Goal: Task Accomplishment & Management: Use online tool/utility

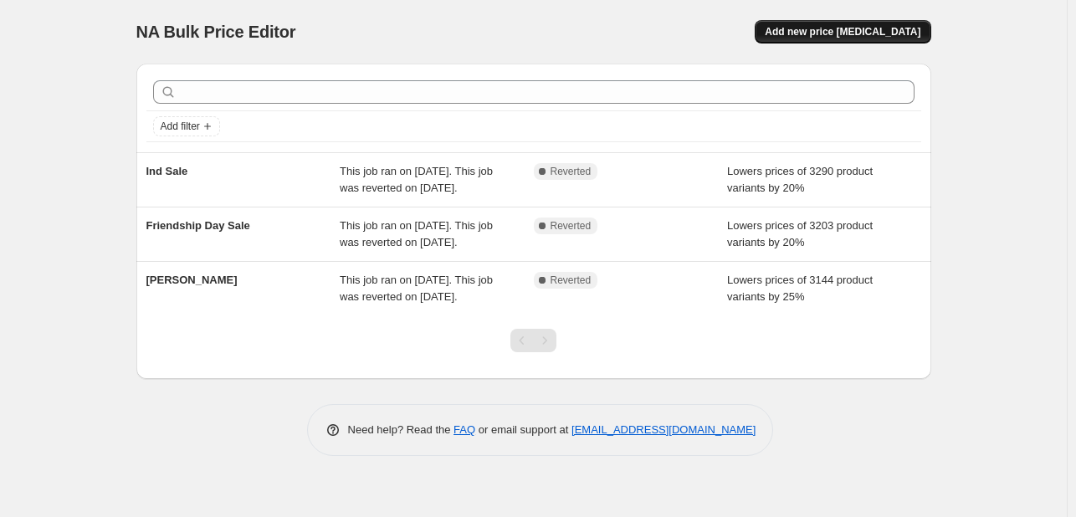
click at [847, 35] on span "Add new price [MEDICAL_DATA]" at bounding box center [843, 31] width 156 height 13
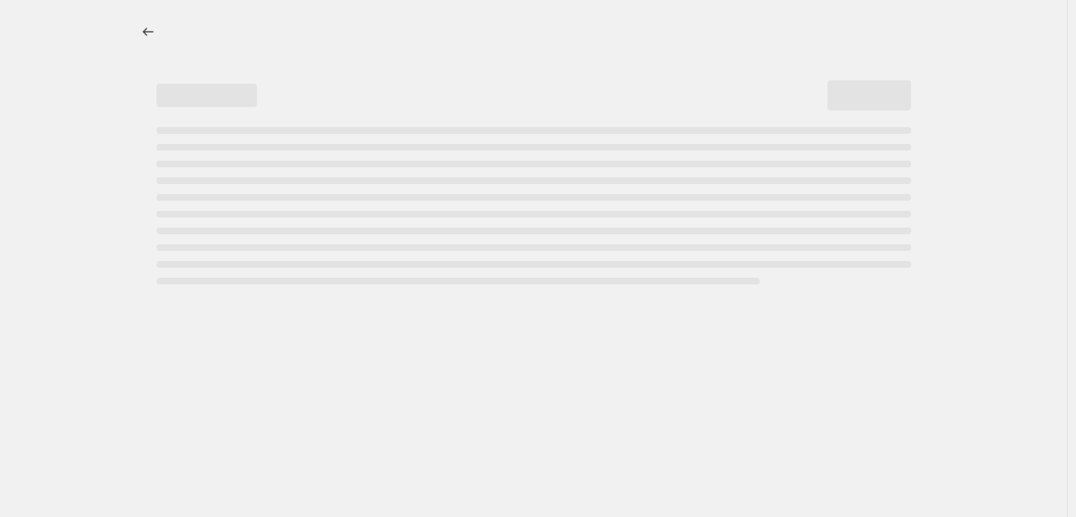
select select "percentage"
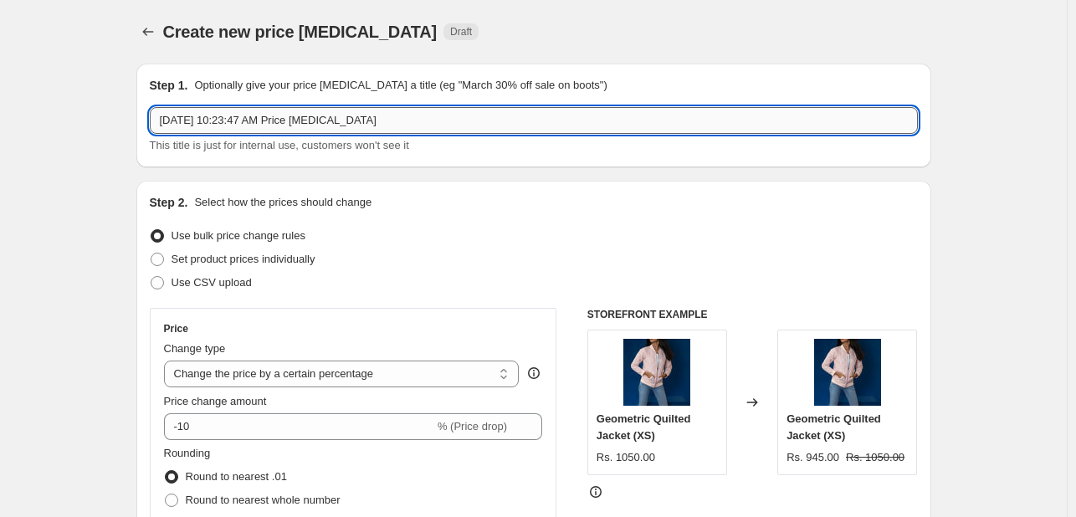
click at [333, 128] on input "Sep 2, 2025, 10:23:47 AM Price change job" at bounding box center [534, 120] width 768 height 27
paste input "Clearance Sale"
type input "Clearance Sale"
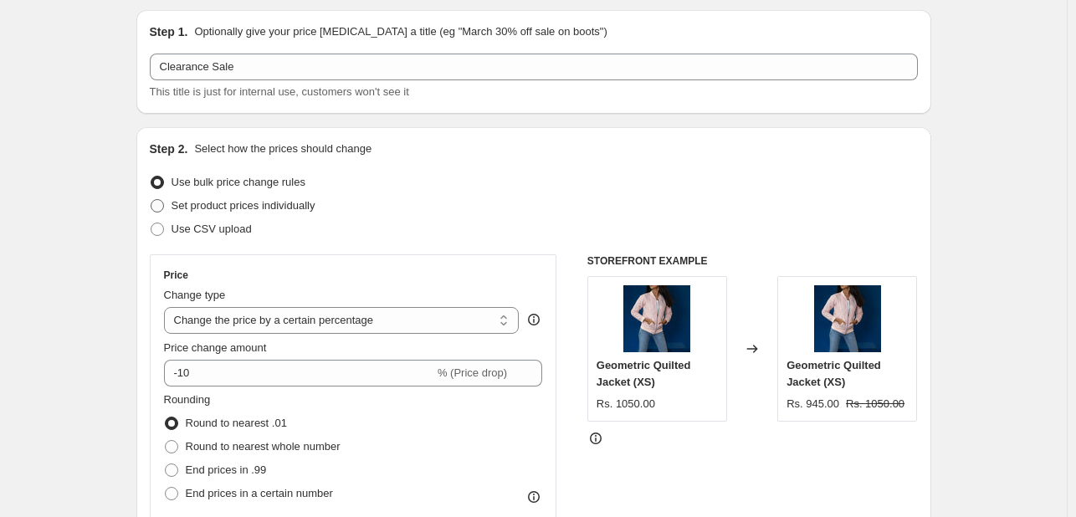
scroll to position [115, 0]
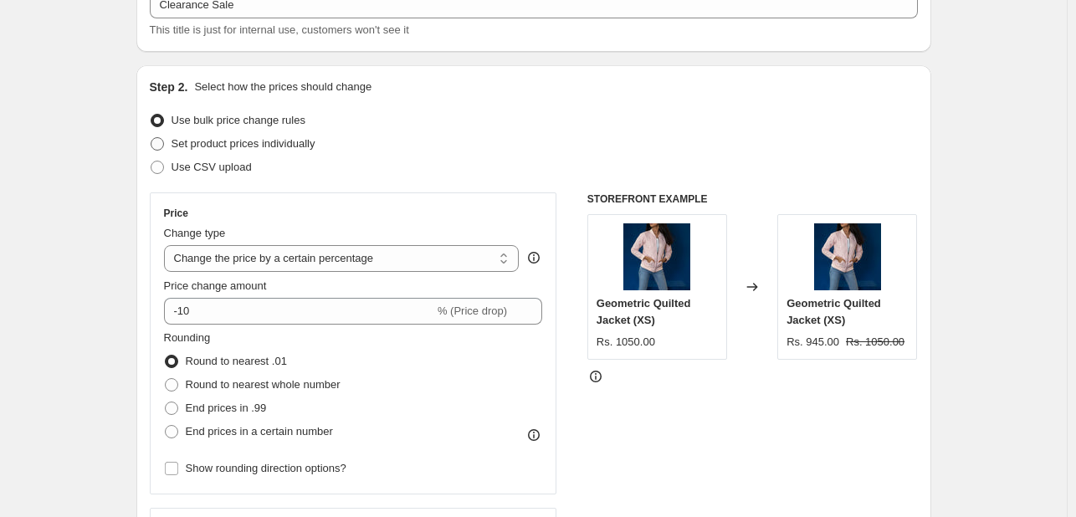
click at [278, 145] on span "Set product prices individually" at bounding box center [244, 143] width 144 height 13
click at [151, 138] on input "Set product prices individually" at bounding box center [151, 137] width 1 height 1
radio input "true"
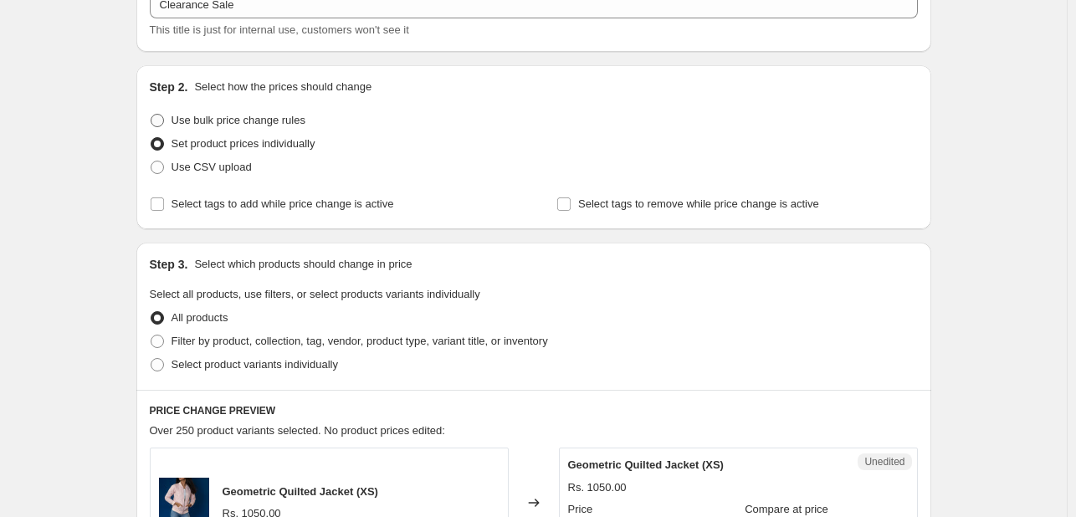
click at [290, 121] on span "Use bulk price change rules" at bounding box center [239, 120] width 134 height 13
click at [151, 115] on input "Use bulk price change rules" at bounding box center [151, 114] width 1 height 1
radio input "true"
select select "percentage"
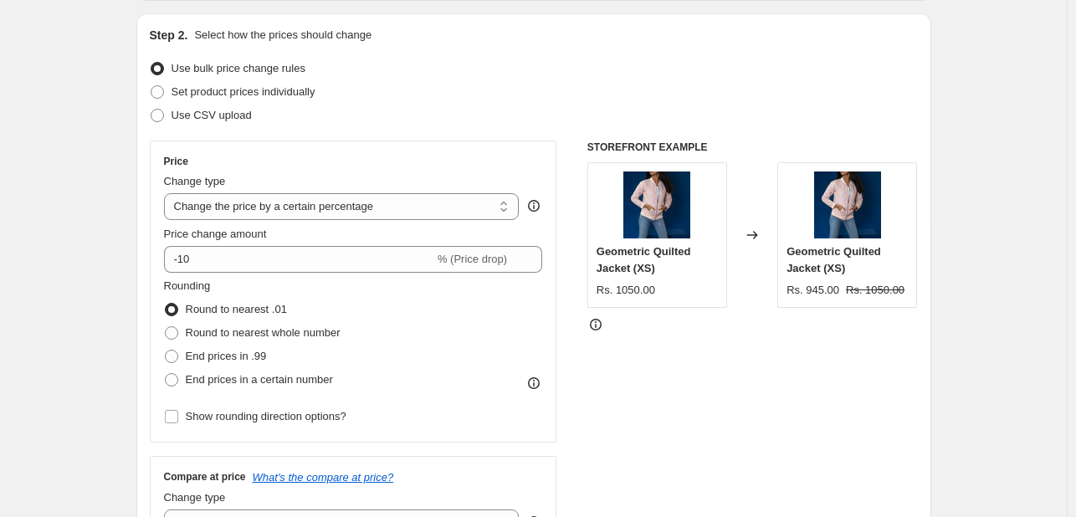
scroll to position [226, 0]
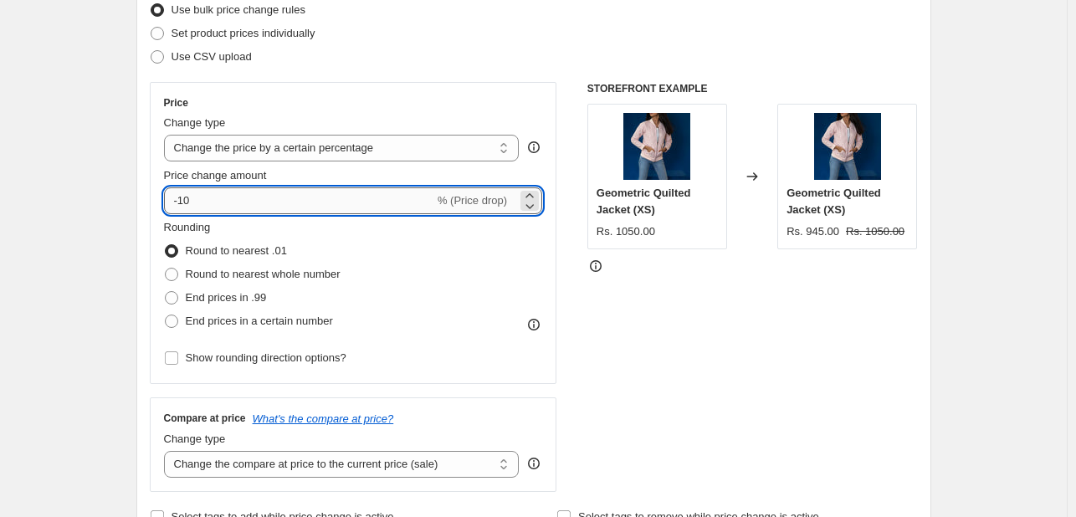
drag, startPoint x: 183, startPoint y: 199, endPoint x: 214, endPoint y: 199, distance: 31.0
click at [214, 199] on input "-10" at bounding box center [299, 200] width 270 height 27
type input "-25"
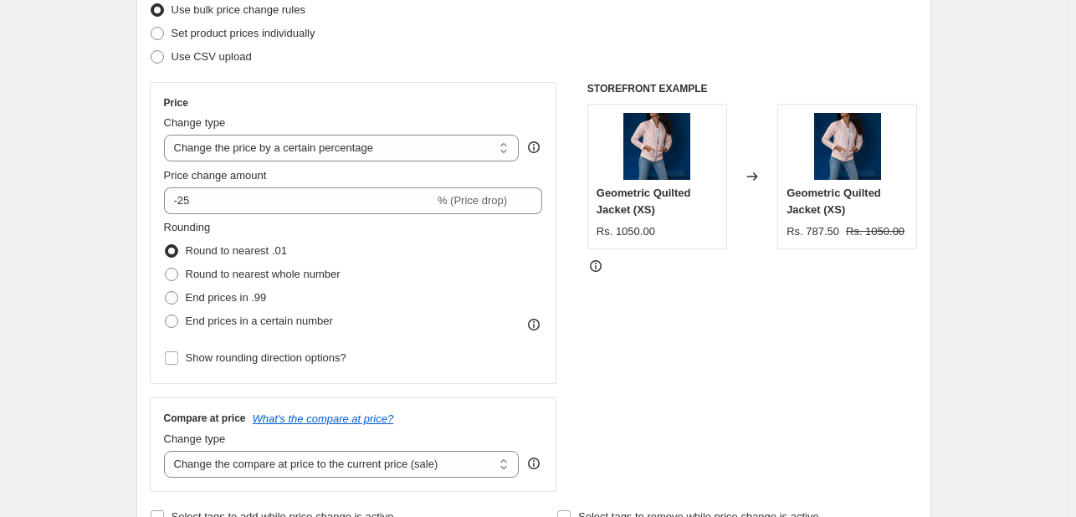
click at [385, 141] on select "Change the price to a certain amount Change the price by a certain amount Chang…" at bounding box center [342, 148] width 356 height 27
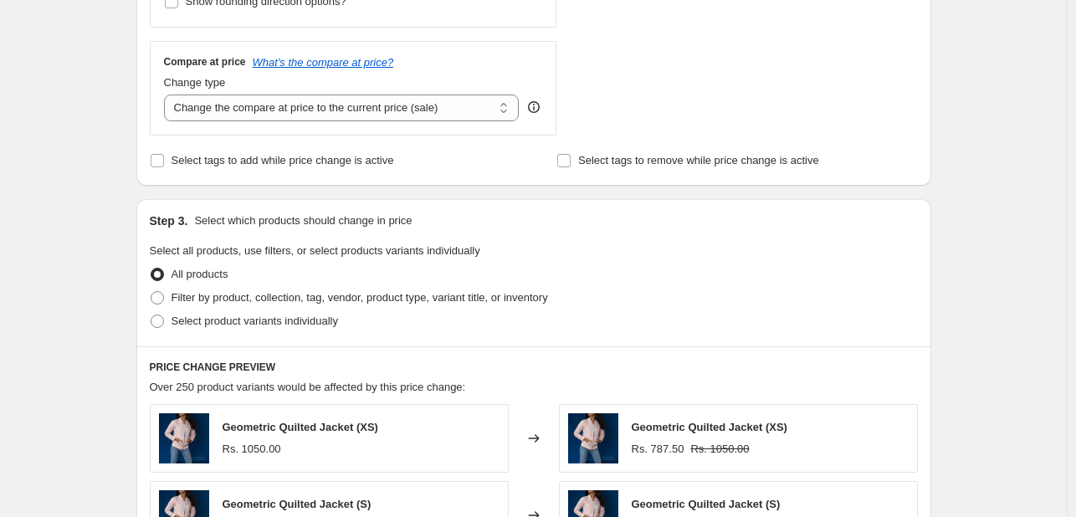
scroll to position [582, 0]
click at [273, 305] on label "Filter by product, collection, tag, vendor, product type, variant title, or inv…" at bounding box center [349, 297] width 398 height 23
click at [151, 292] on input "Filter by product, collection, tag, vendor, product type, variant title, or inv…" at bounding box center [151, 291] width 1 height 1
radio input "true"
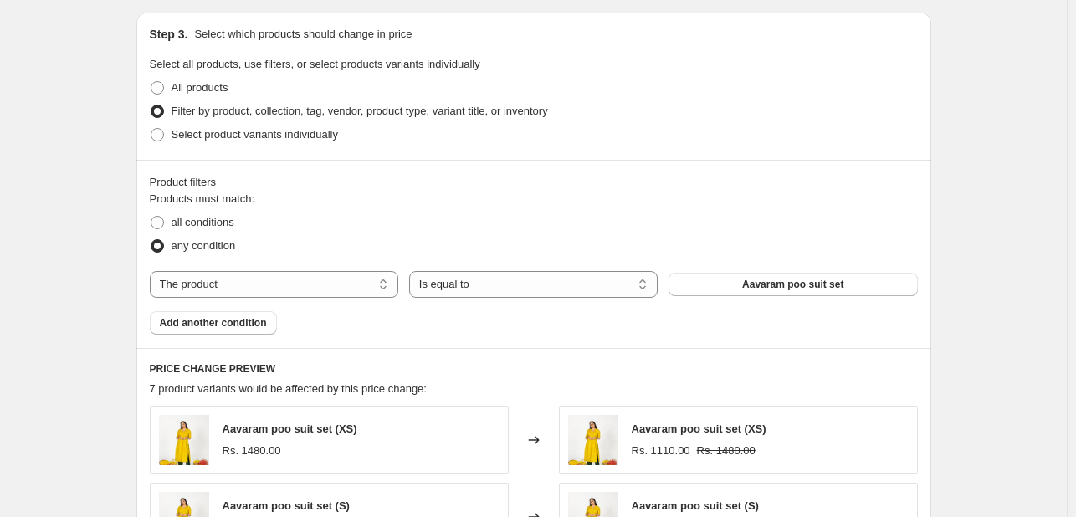
scroll to position [770, 0]
click at [358, 290] on select "The product The product's collection The product's tag The product's vendor The…" at bounding box center [274, 283] width 249 height 27
select select "collection"
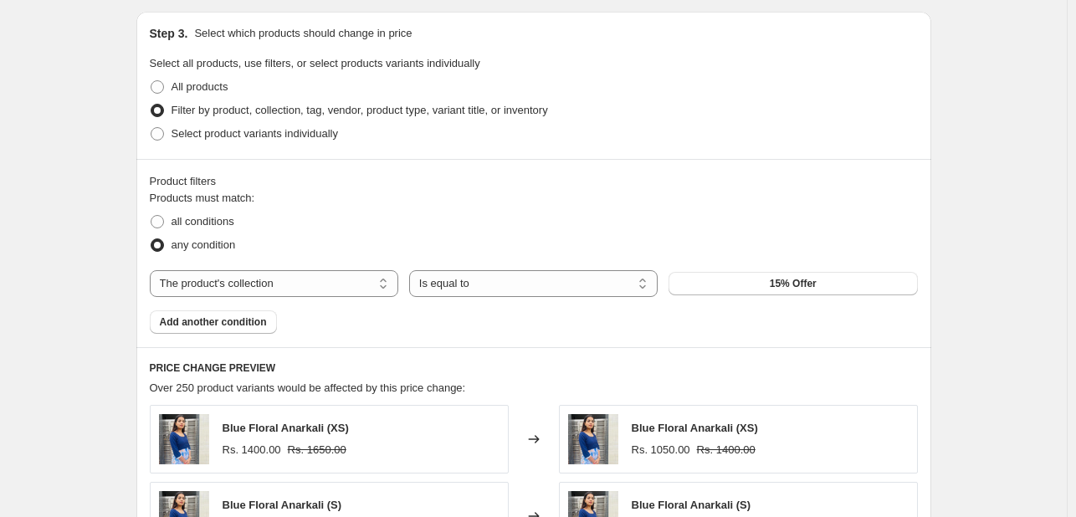
click at [800, 284] on span "15% Offer" at bounding box center [793, 283] width 47 height 13
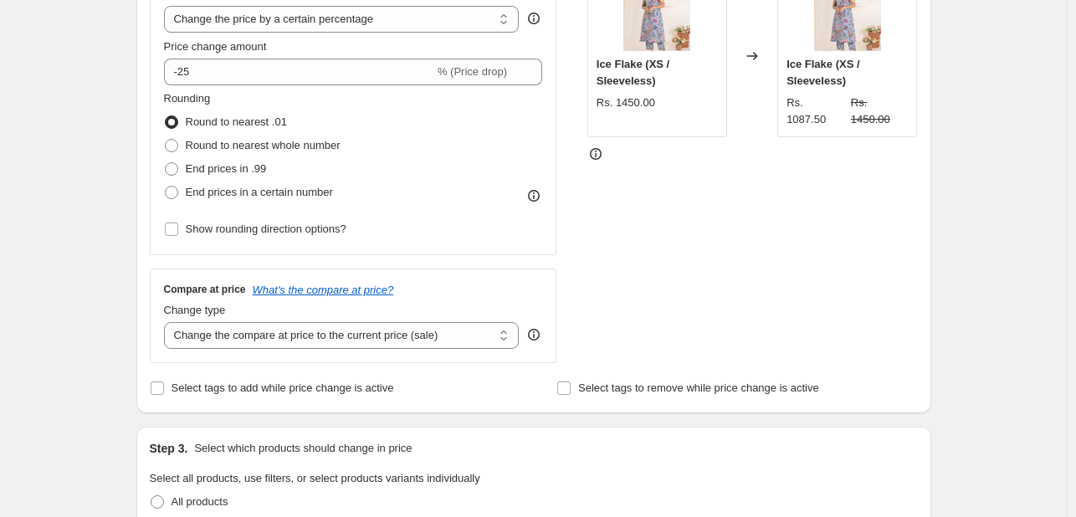
scroll to position [348, 0]
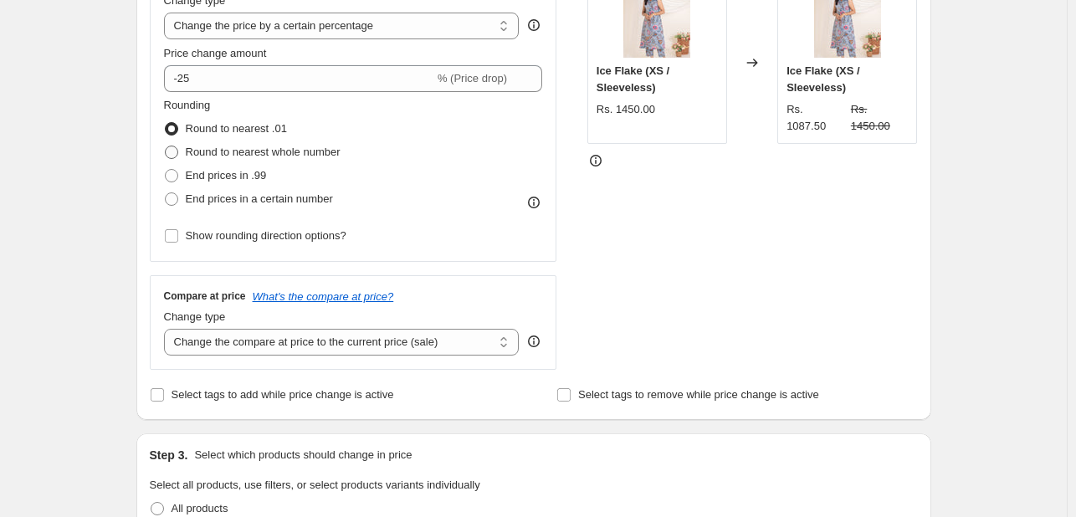
click at [290, 149] on span "Round to nearest whole number" at bounding box center [263, 152] width 155 height 13
click at [166, 146] on input "Round to nearest whole number" at bounding box center [165, 146] width 1 height 1
radio input "true"
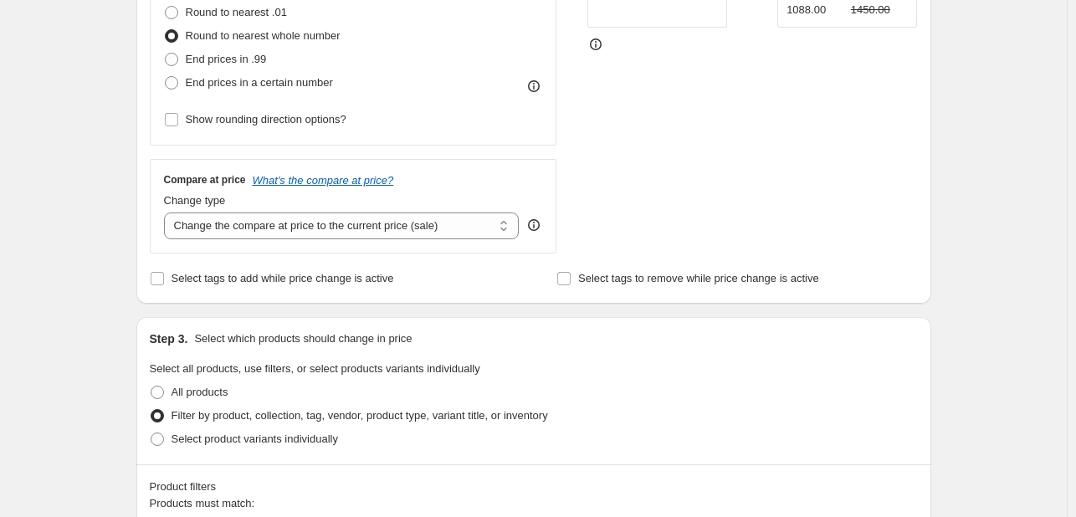
scroll to position [460, 0]
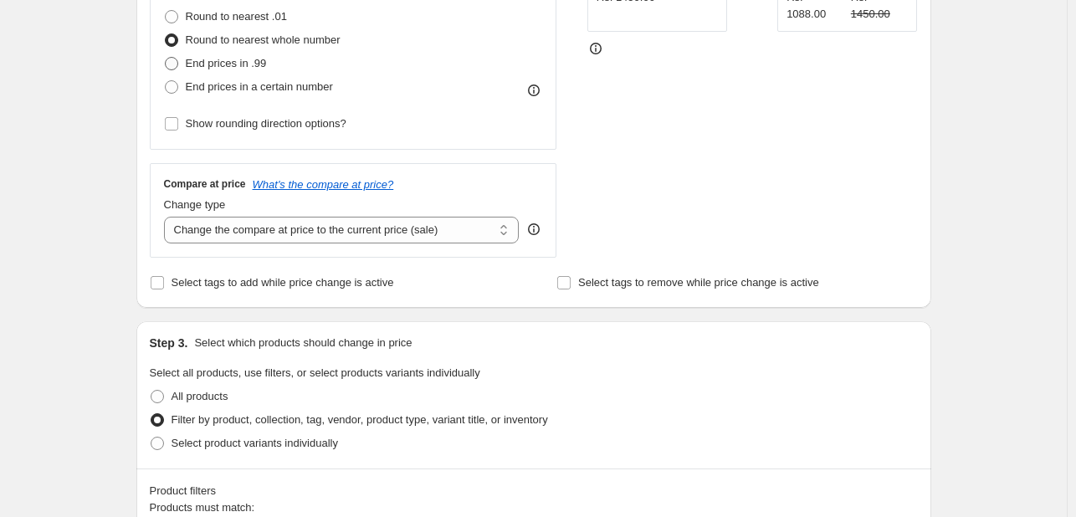
click at [217, 59] on span "End prices in .99" at bounding box center [226, 63] width 81 height 13
click at [166, 58] on input "End prices in .99" at bounding box center [165, 57] width 1 height 1
radio input "true"
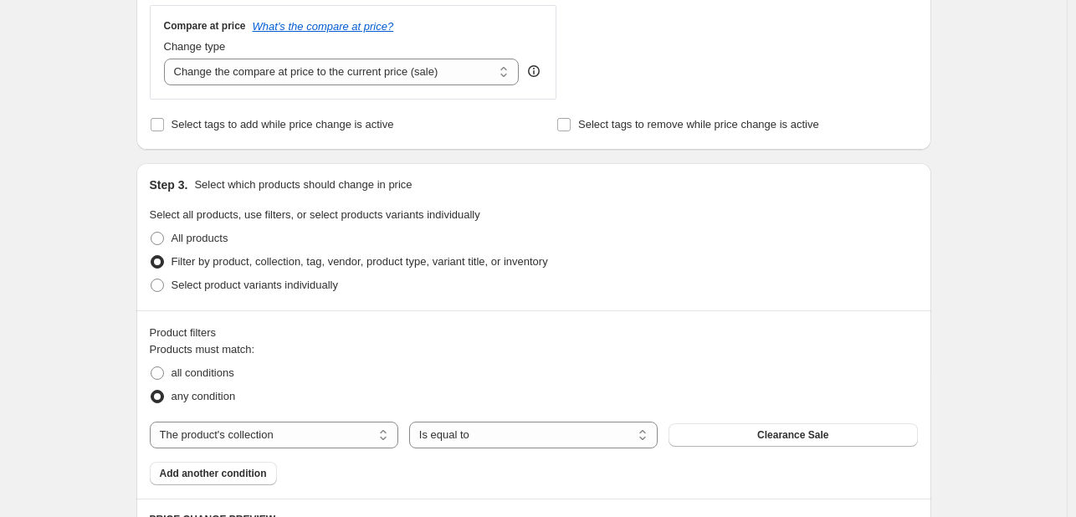
scroll to position [479, 0]
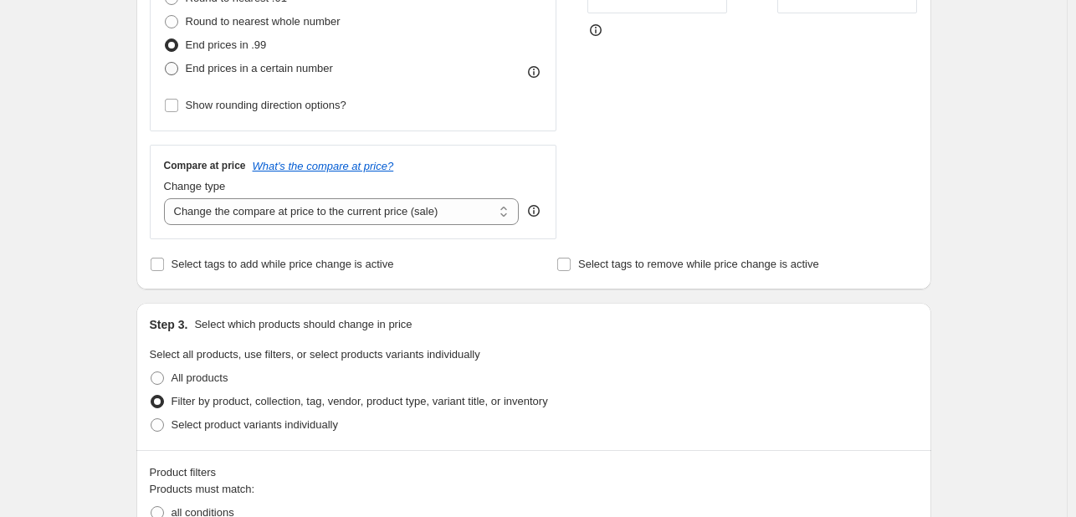
click at [277, 74] on span "End prices in a certain number" at bounding box center [259, 68] width 147 height 13
click at [166, 63] on input "End prices in a certain number" at bounding box center [165, 62] width 1 height 1
radio input "true"
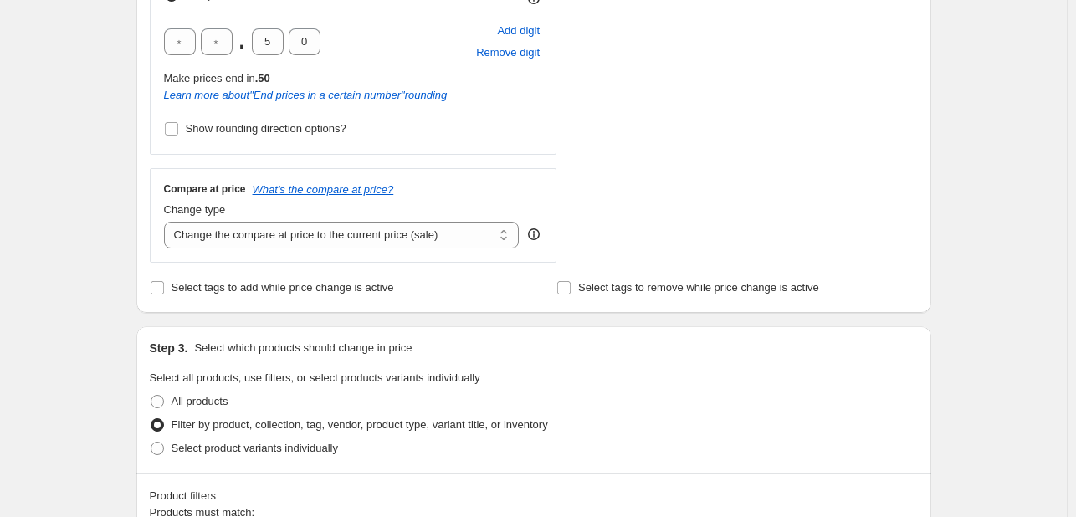
scroll to position [549, 0]
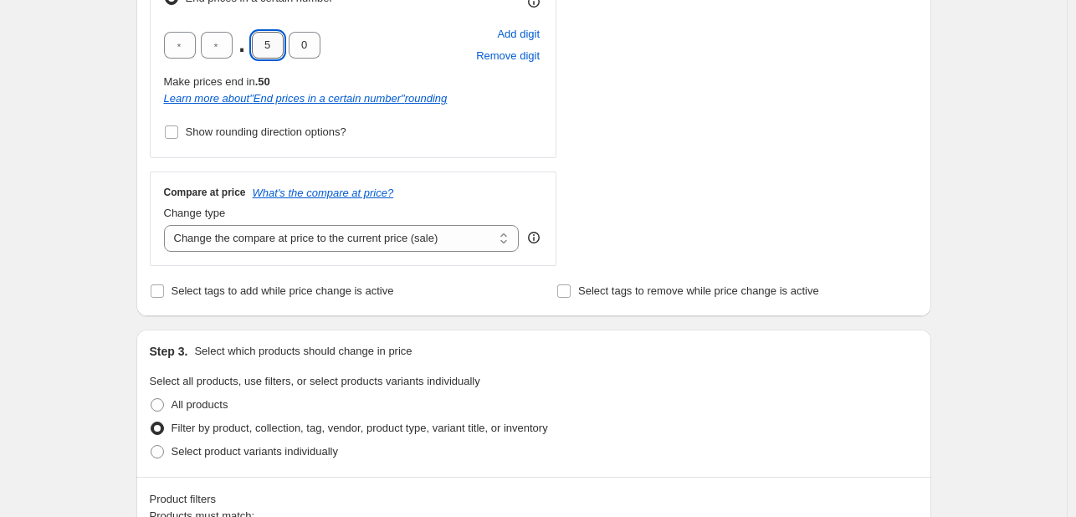
click at [267, 44] on input "5" at bounding box center [268, 45] width 32 height 27
type input "0"
click at [82, 85] on div "Create new price change job. This page is ready Create new price change job Dra…" at bounding box center [533, 430] width 1067 height 1958
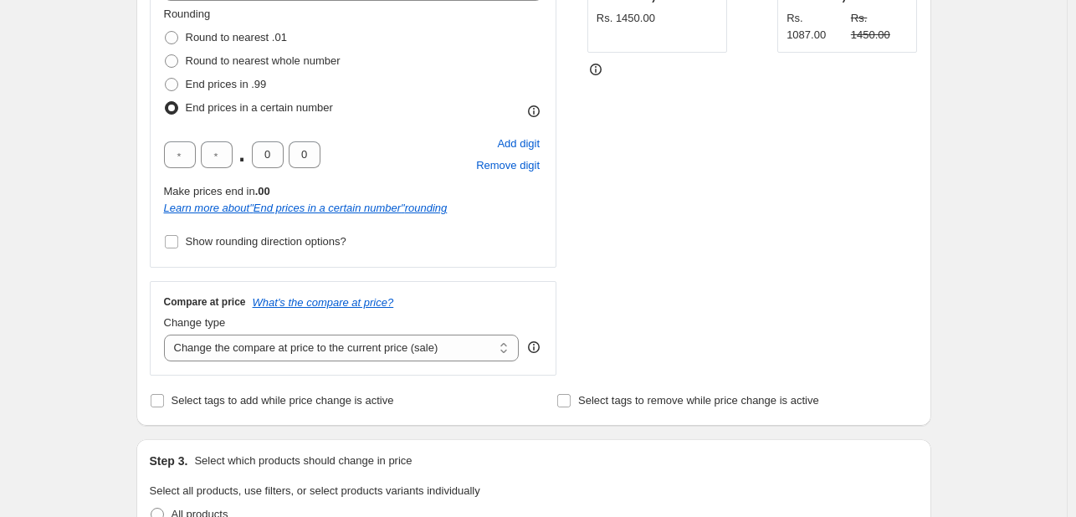
scroll to position [430, 0]
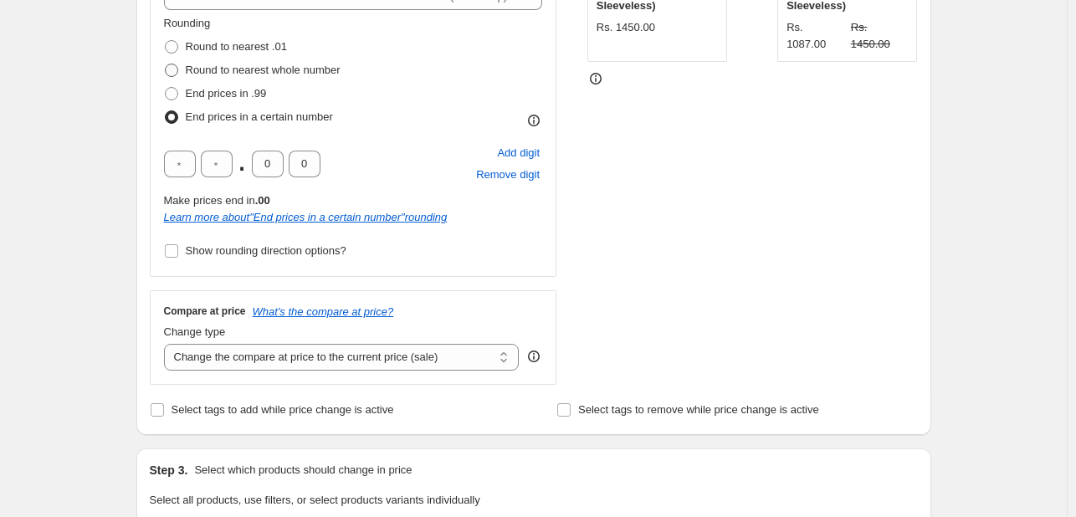
click at [220, 73] on span "Round to nearest whole number" at bounding box center [263, 70] width 155 height 13
click at [166, 64] on input "Round to nearest whole number" at bounding box center [165, 64] width 1 height 1
radio input "true"
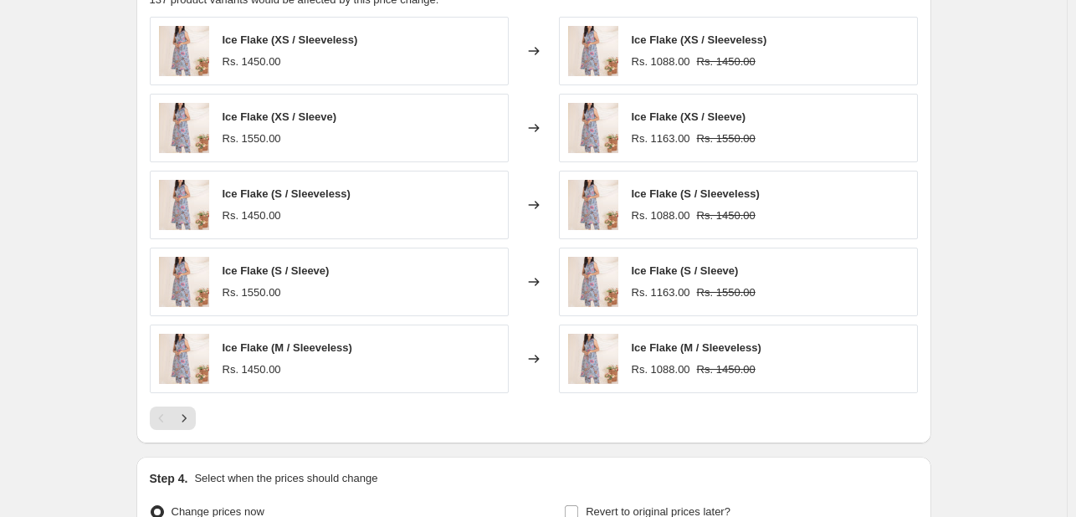
scroll to position [1341, 0]
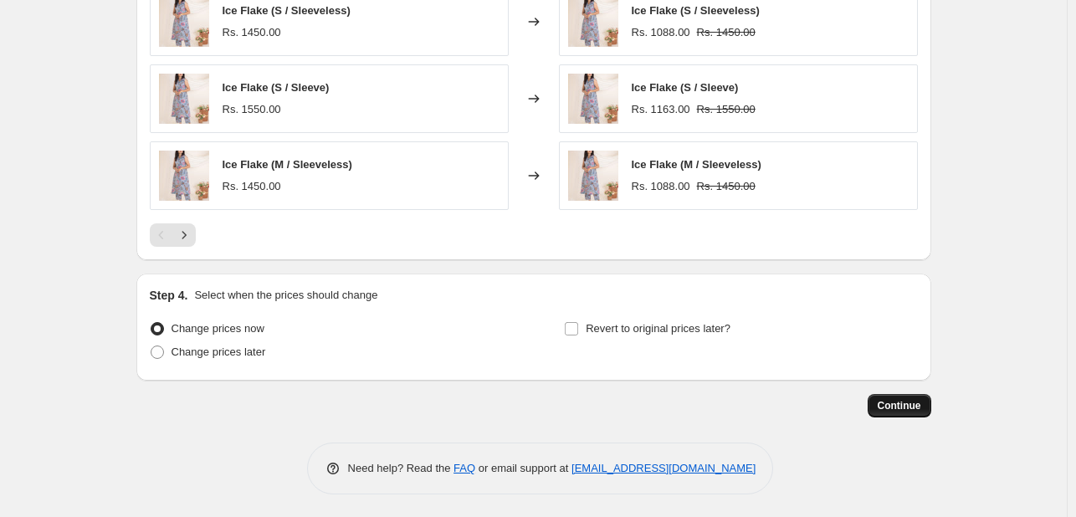
click at [909, 412] on button "Continue" at bounding box center [900, 405] width 64 height 23
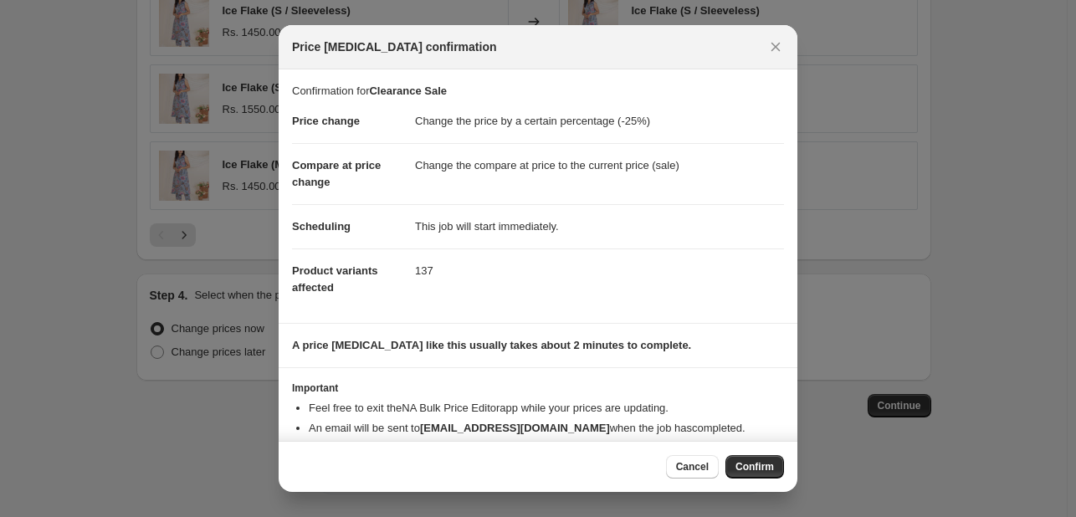
scroll to position [32, 0]
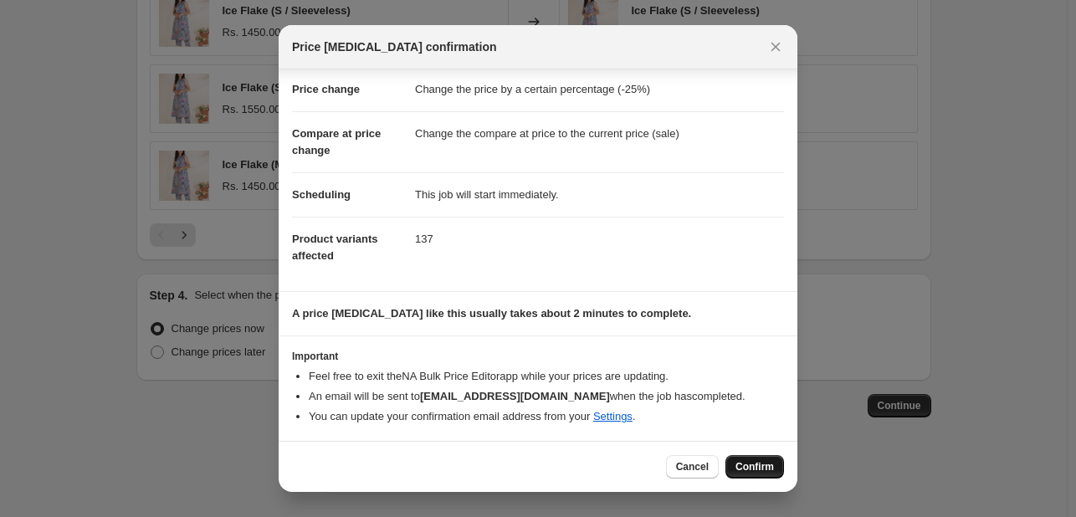
click at [767, 474] on button "Confirm" at bounding box center [755, 466] width 59 height 23
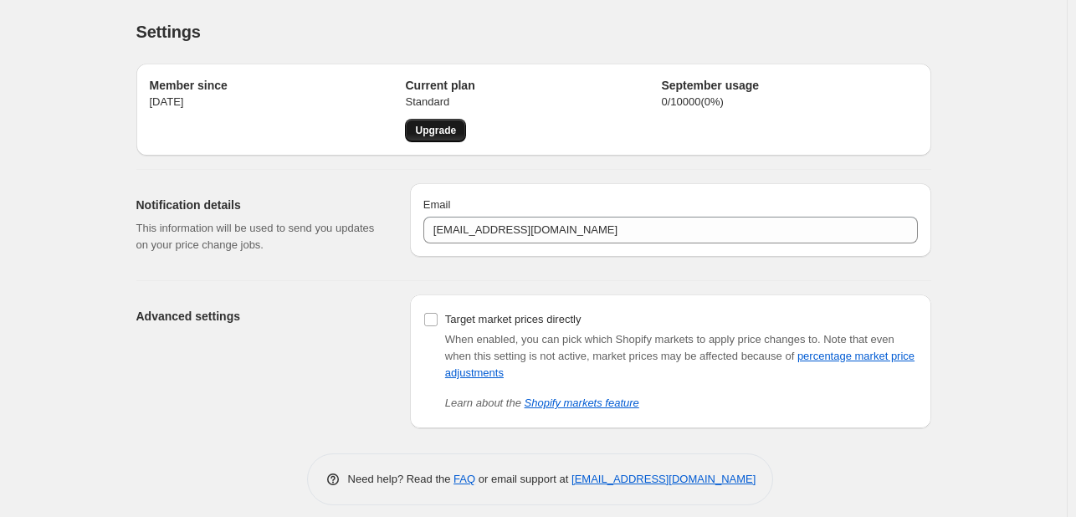
click at [464, 122] on link "Upgrade" at bounding box center [435, 130] width 61 height 23
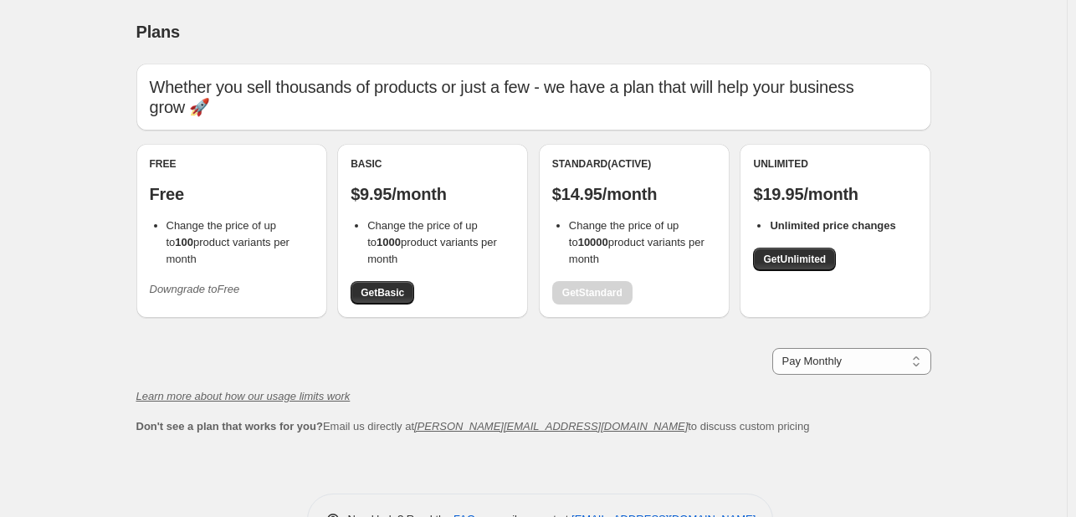
click at [214, 295] on icon "Downgrade to Free" at bounding box center [195, 289] width 90 height 13
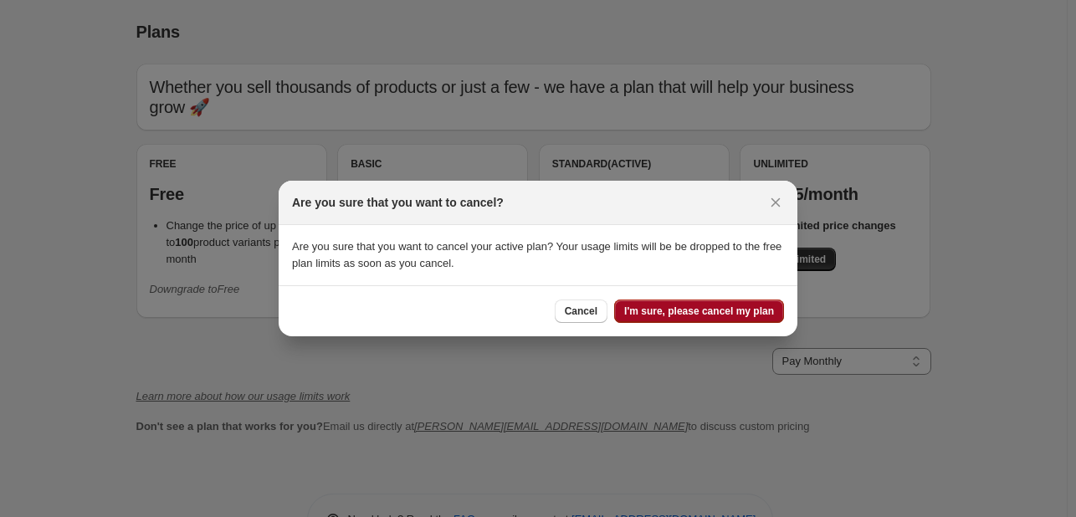
click at [690, 312] on span "I'm sure, please cancel my plan" at bounding box center [699, 311] width 150 height 13
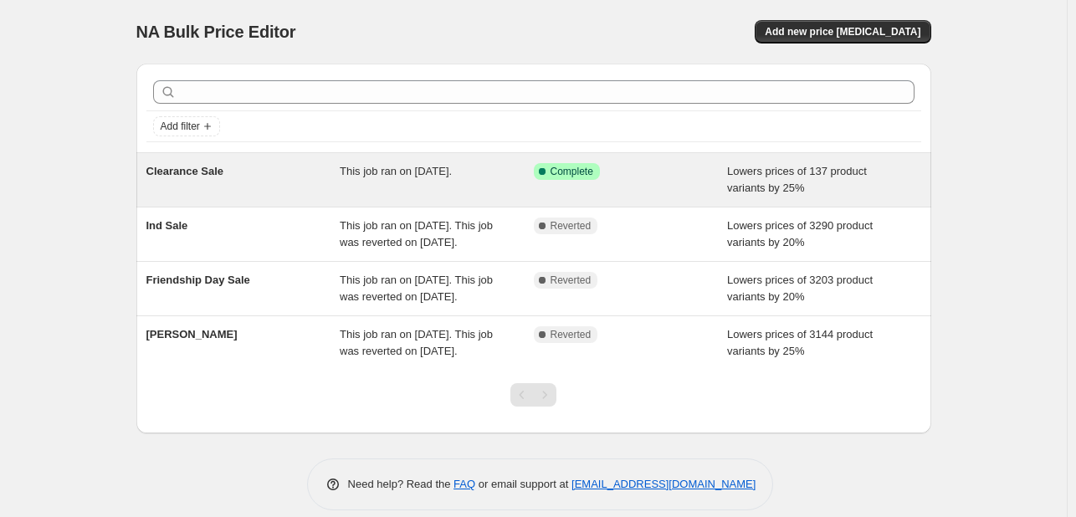
click at [258, 177] on div "Clearance Sale" at bounding box center [243, 179] width 194 height 33
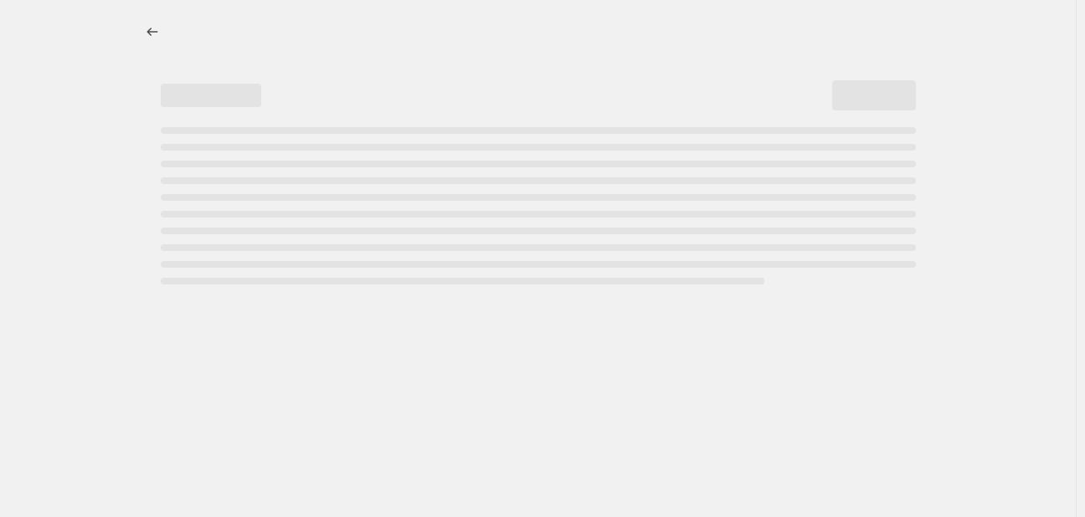
select select "percentage"
select select "collection"
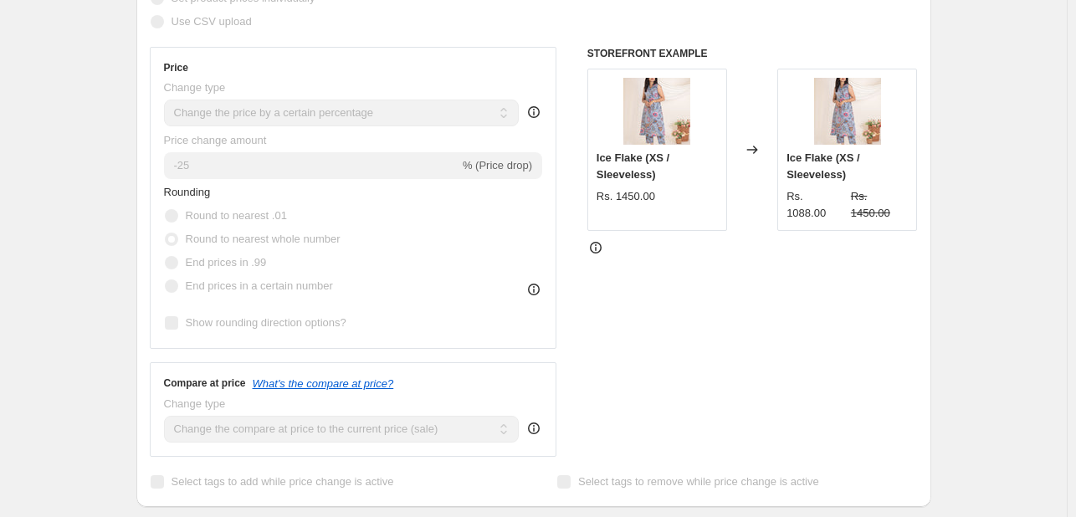
scroll to position [422, 0]
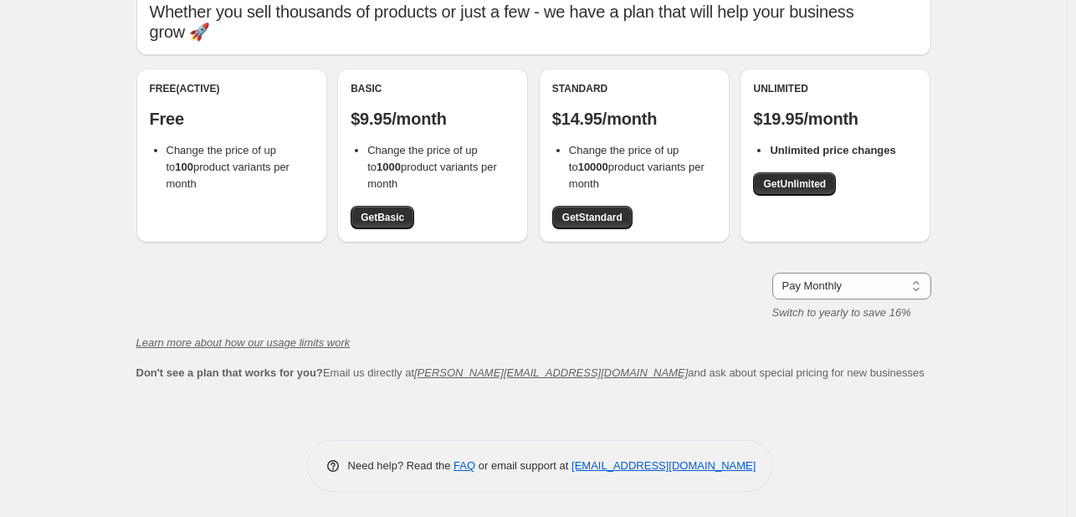
scroll to position [75, 0]
click at [623, 223] on span "Get Standard" at bounding box center [592, 217] width 60 height 13
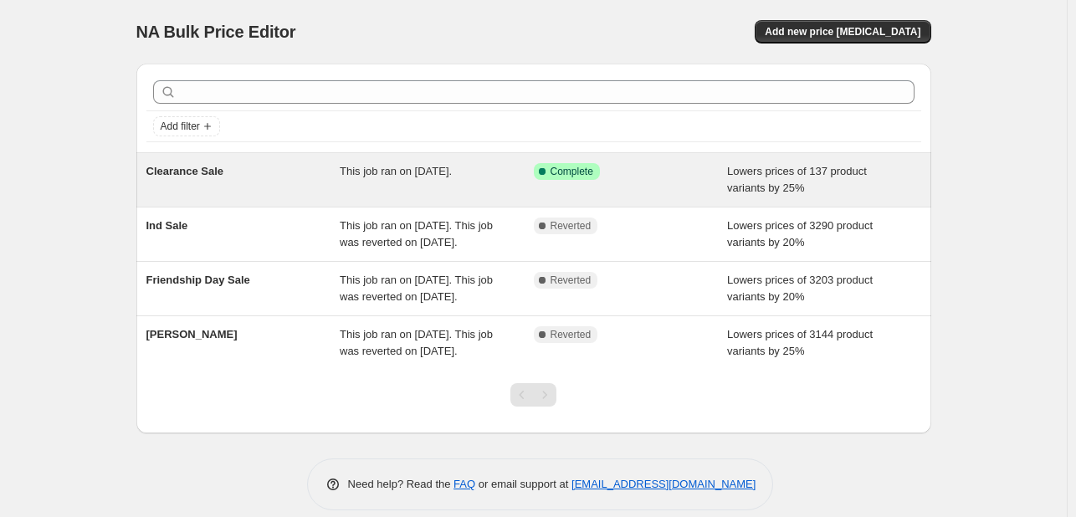
click at [365, 177] on span "This job ran on [DATE]." at bounding box center [396, 171] width 112 height 13
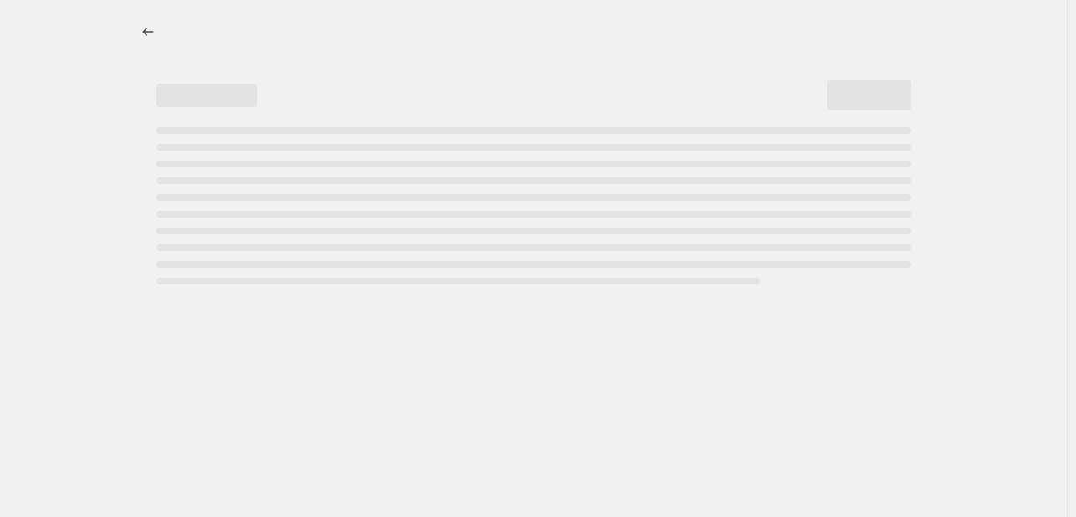
select select "percentage"
select select "collection"
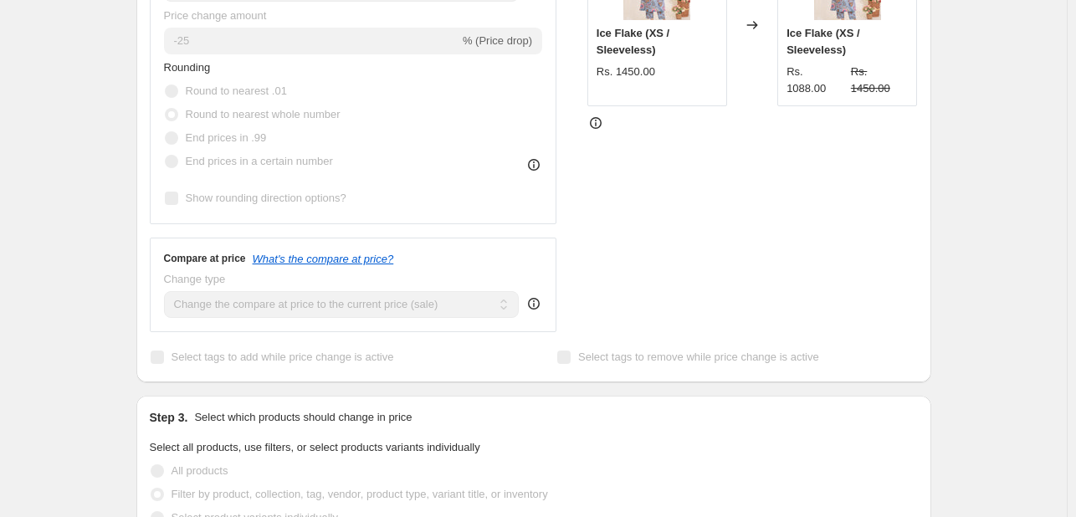
scroll to position [552, 0]
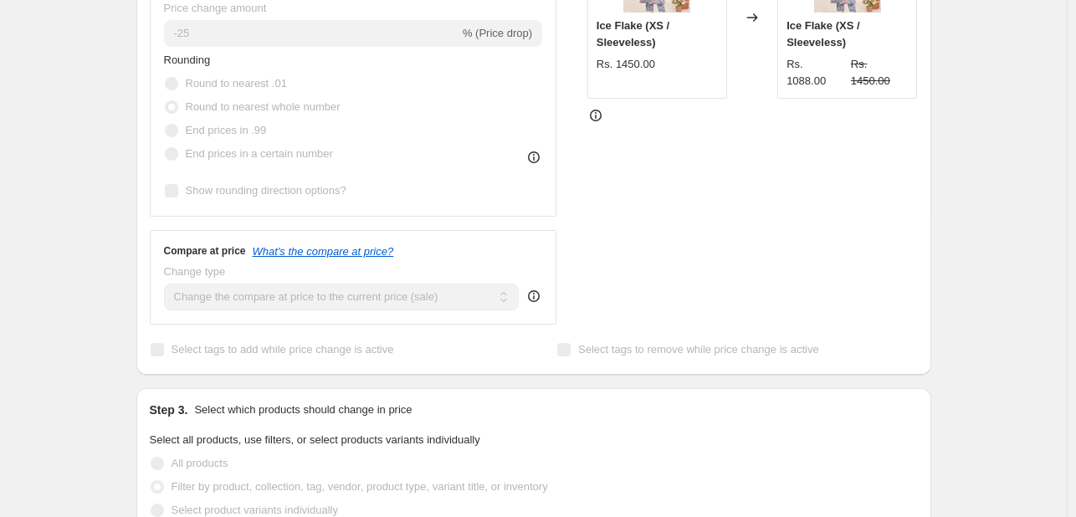
click at [596, 115] on icon at bounding box center [595, 115] width 17 height 17
click at [539, 155] on icon at bounding box center [534, 157] width 17 height 17
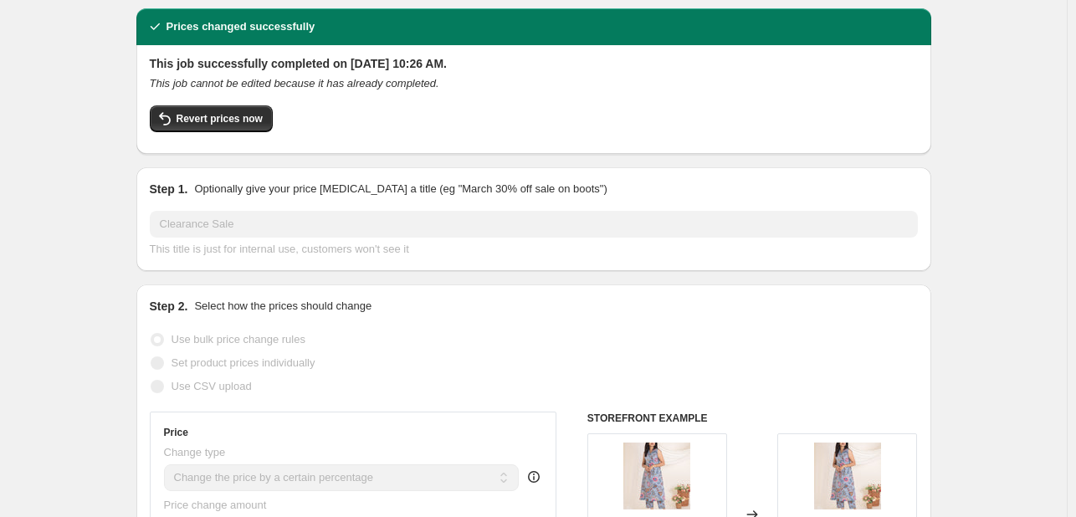
scroll to position [0, 0]
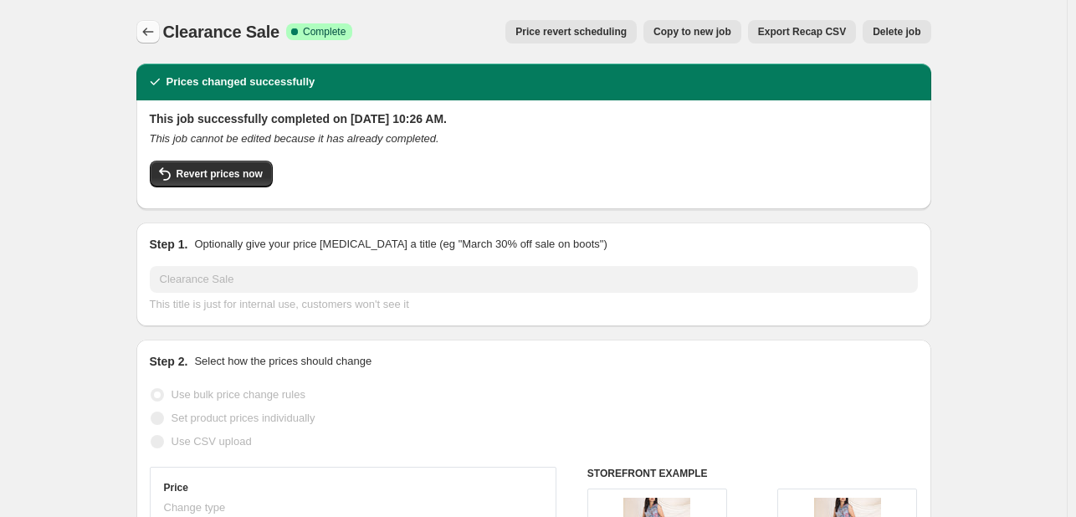
click at [154, 30] on icon "Price change jobs" at bounding box center [148, 31] width 17 height 17
